Goal: Information Seeking & Learning: Learn about a topic

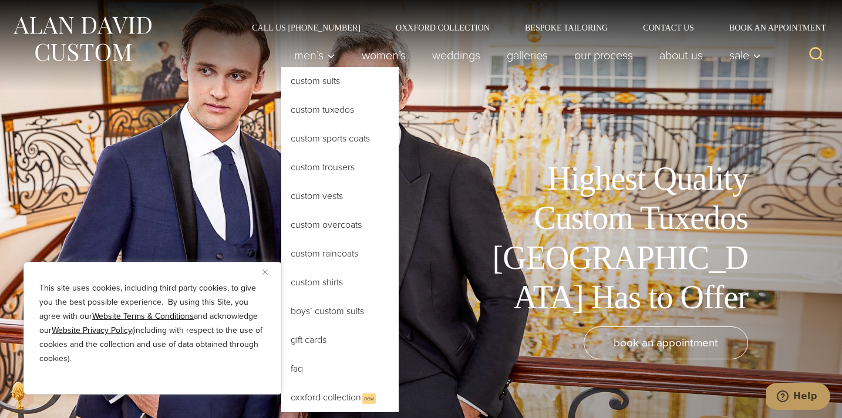
click at [315, 112] on link "Custom Tuxedos" at bounding box center [339, 110] width 117 height 28
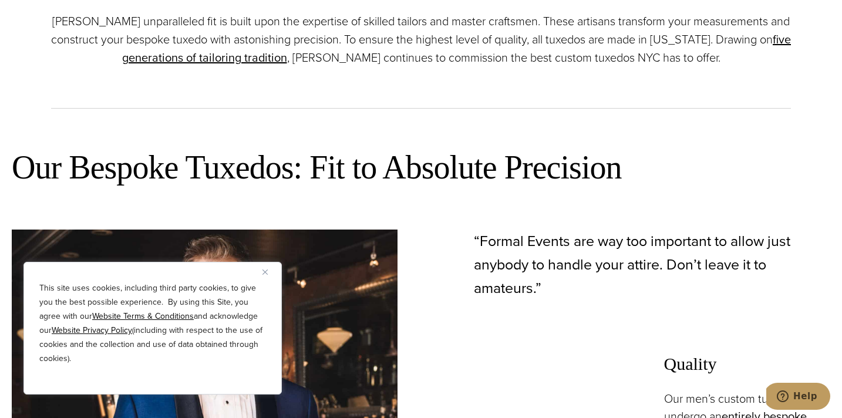
scroll to position [522, 0]
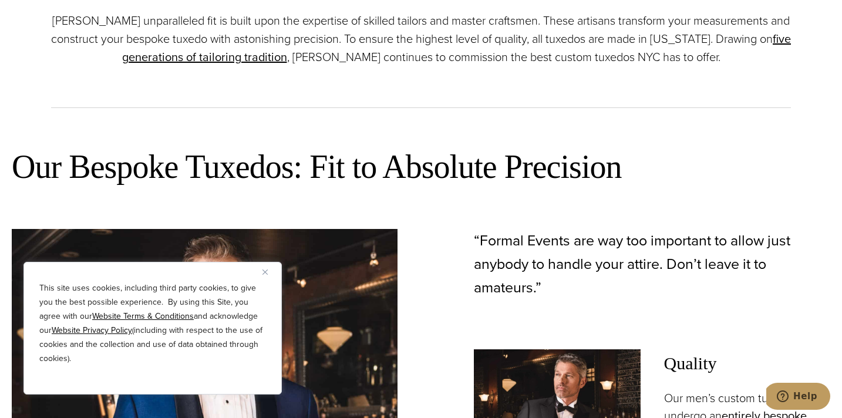
click at [262, 272] on img "Close" at bounding box center [264, 271] width 5 height 5
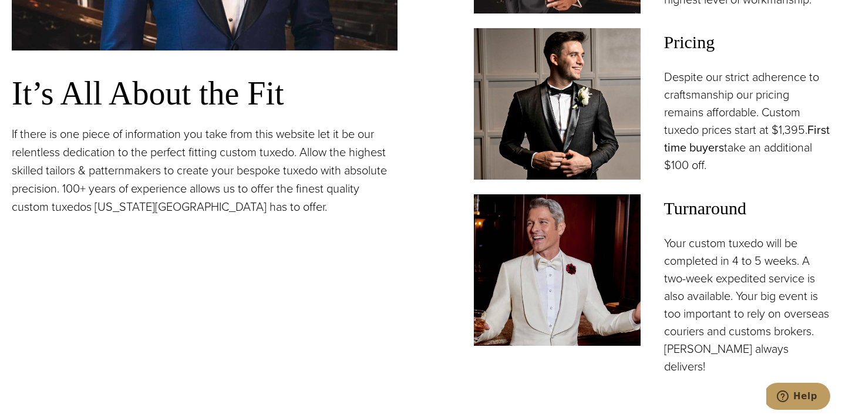
scroll to position [1010, 0]
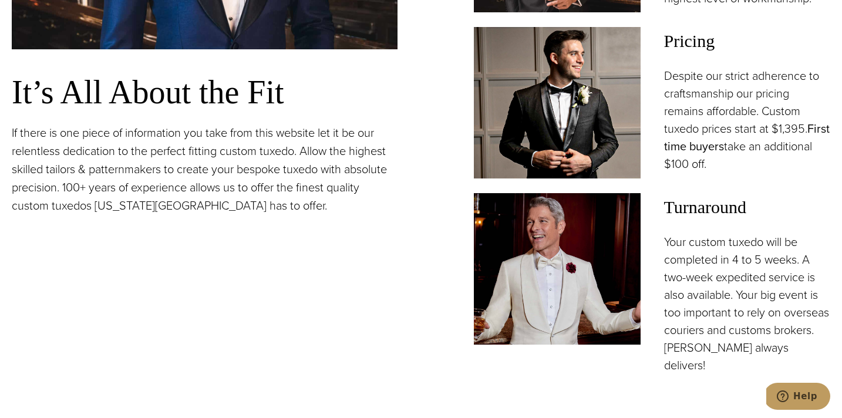
click at [714, 147] on link "First time buyers" at bounding box center [747, 137] width 166 height 35
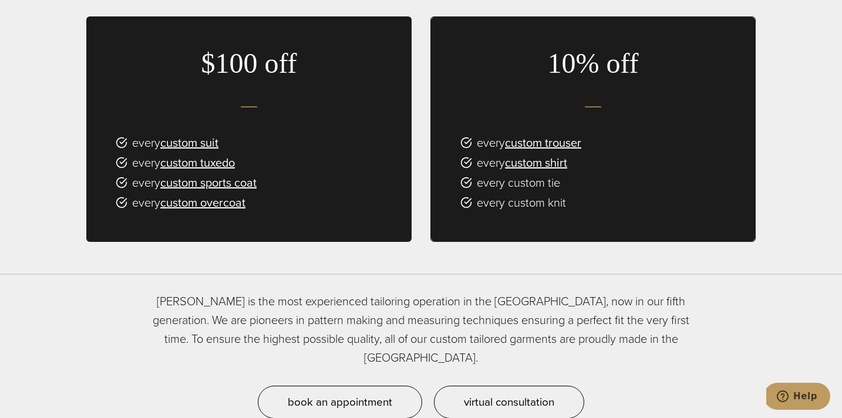
scroll to position [744, 0]
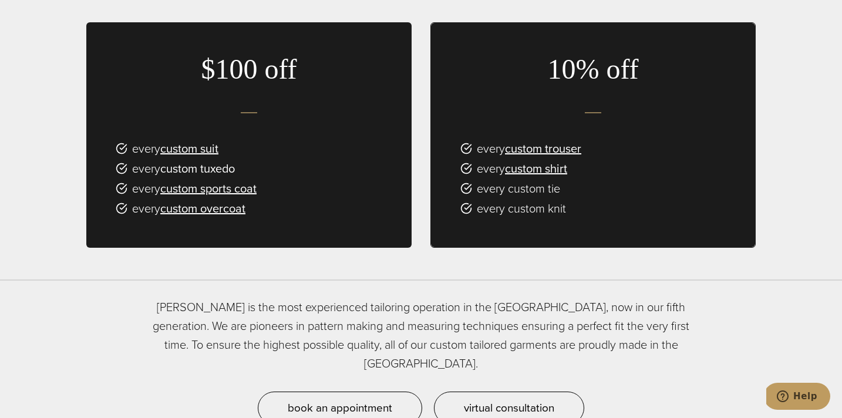
click at [214, 160] on link "custom tuxedo" at bounding box center [197, 169] width 75 height 18
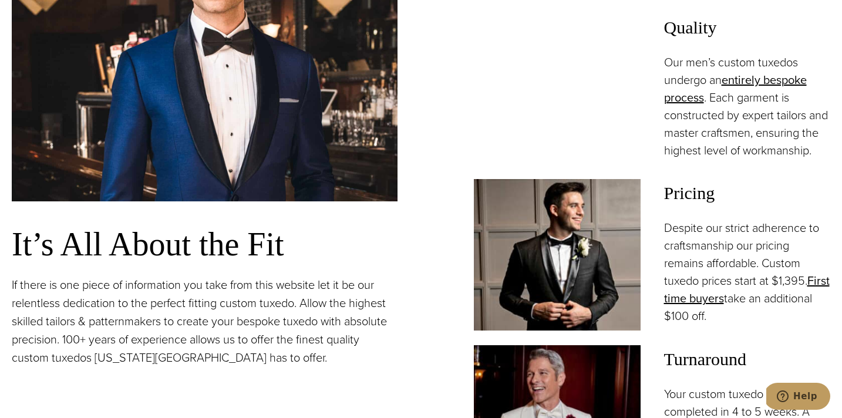
scroll to position [808, 0]
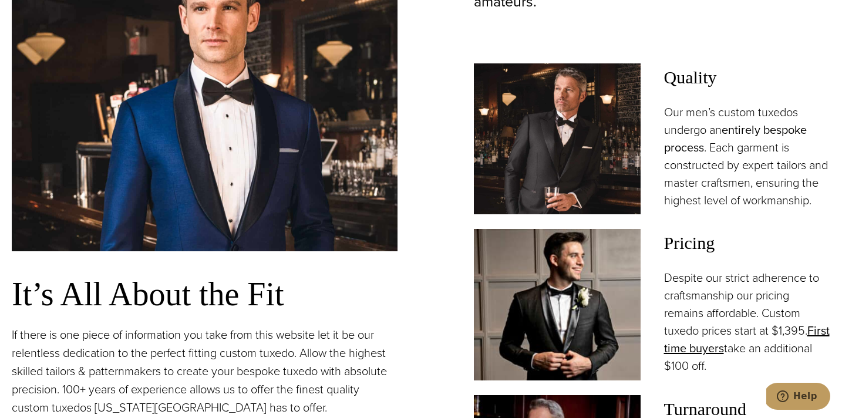
click at [747, 128] on link "entirely bespoke process" at bounding box center [735, 138] width 143 height 35
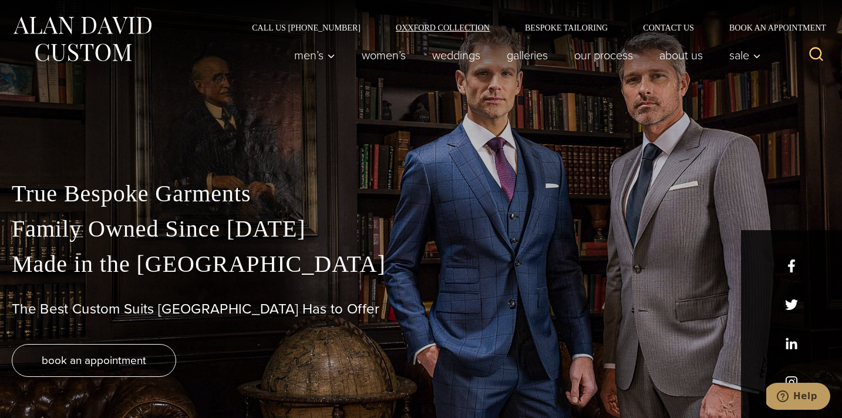
click at [458, 25] on link "Oxxford Collection" at bounding box center [442, 27] width 129 height 8
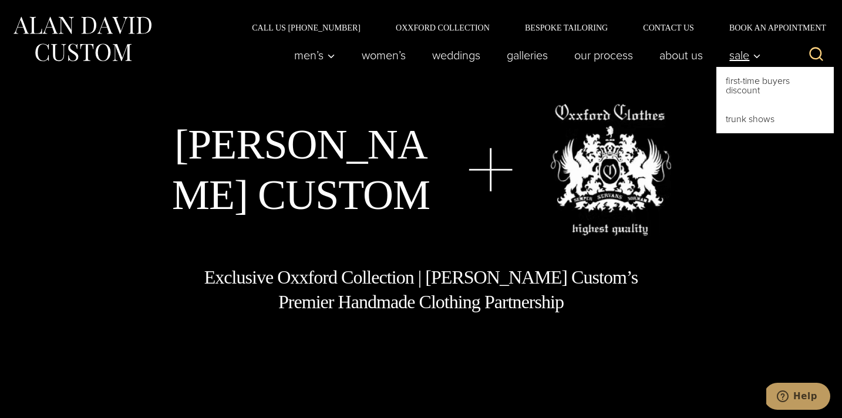
click at [741, 54] on span "Sale" at bounding box center [745, 55] width 32 height 12
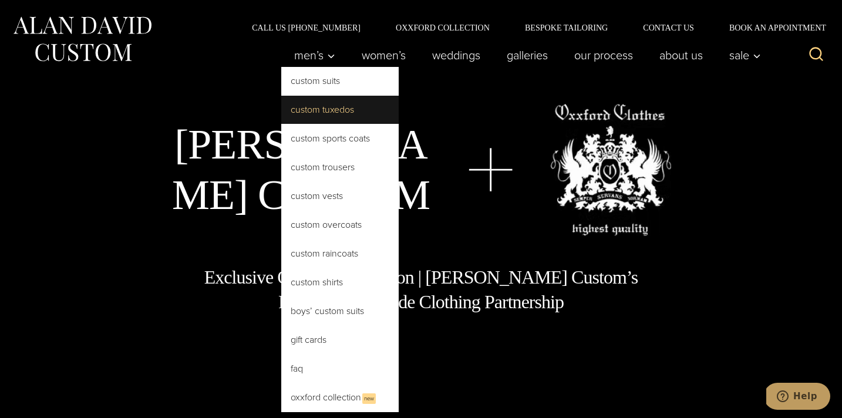
click at [327, 106] on link "Custom Tuxedos" at bounding box center [339, 110] width 117 height 28
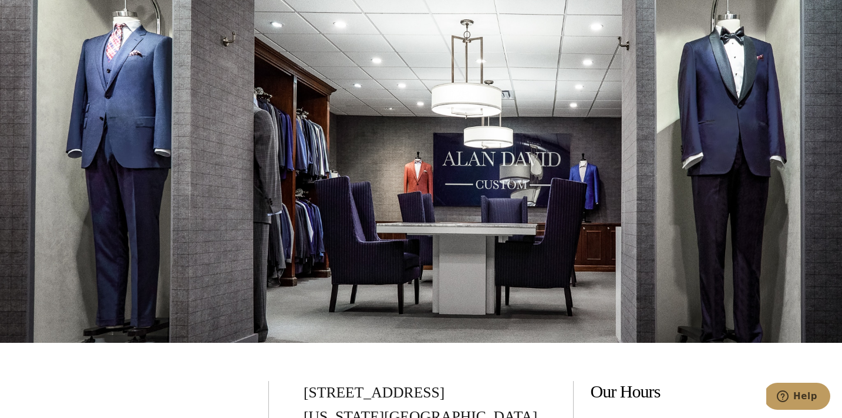
scroll to position [6804, 0]
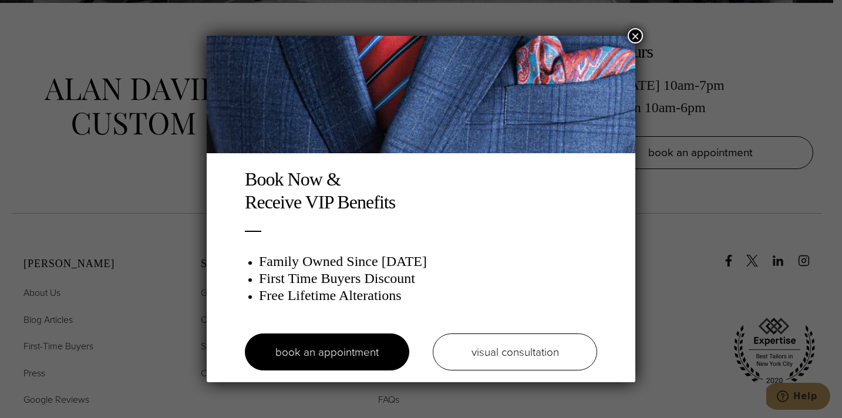
click at [633, 37] on button "×" at bounding box center [634, 35] width 15 height 15
